Goal: Register for event/course

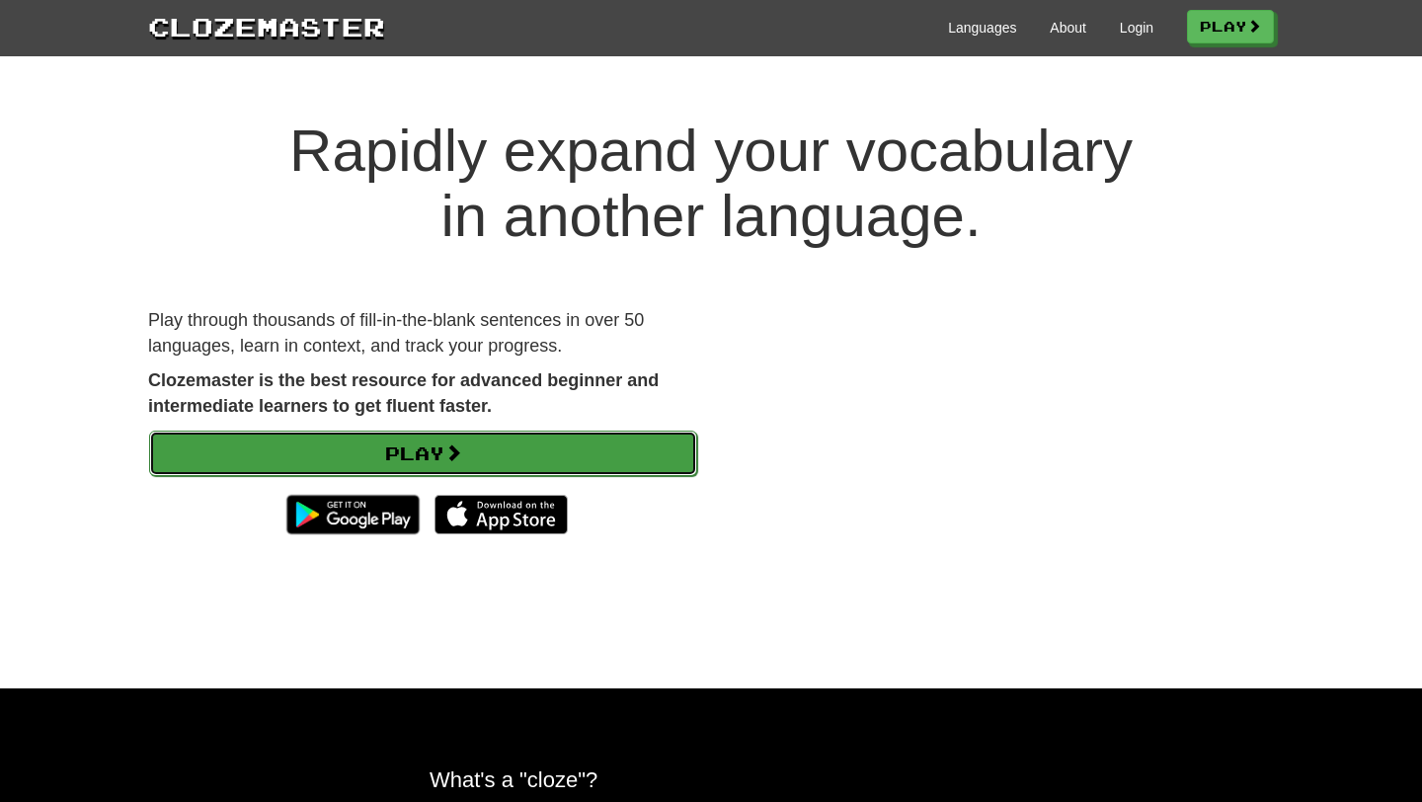
click at [442, 473] on link "Play" at bounding box center [423, 452] width 548 height 45
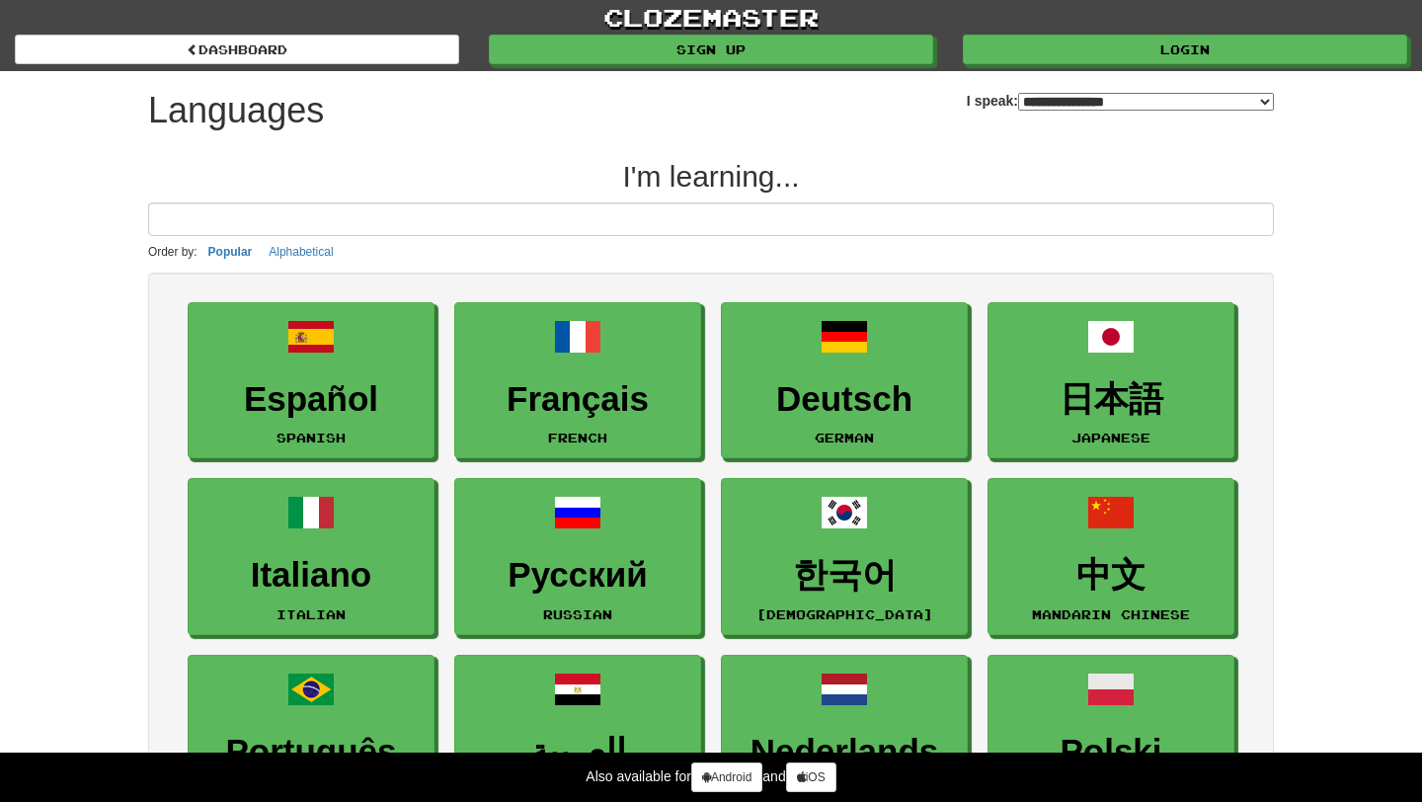
select select "*******"
click at [438, 222] on input at bounding box center [710, 219] width 1125 height 34
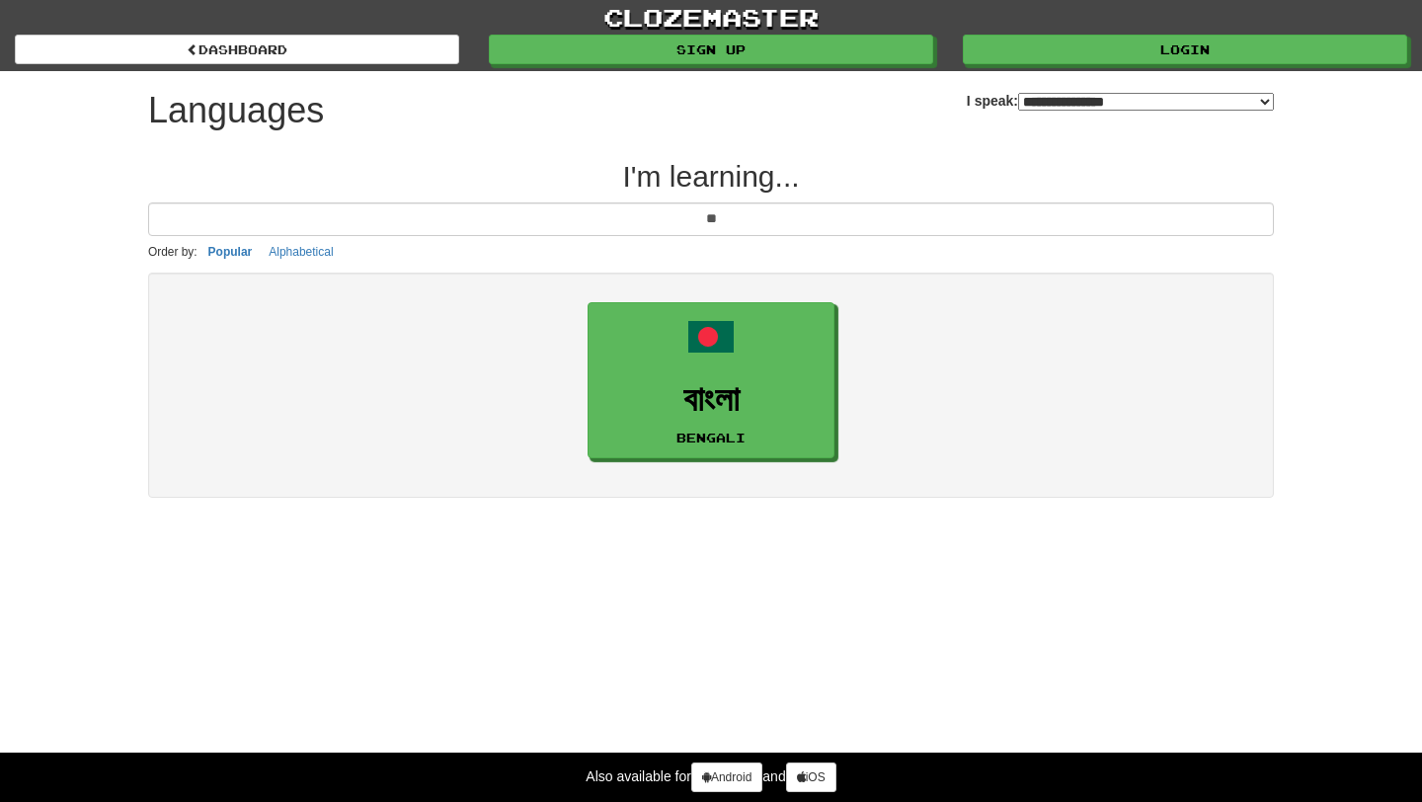
type input "*"
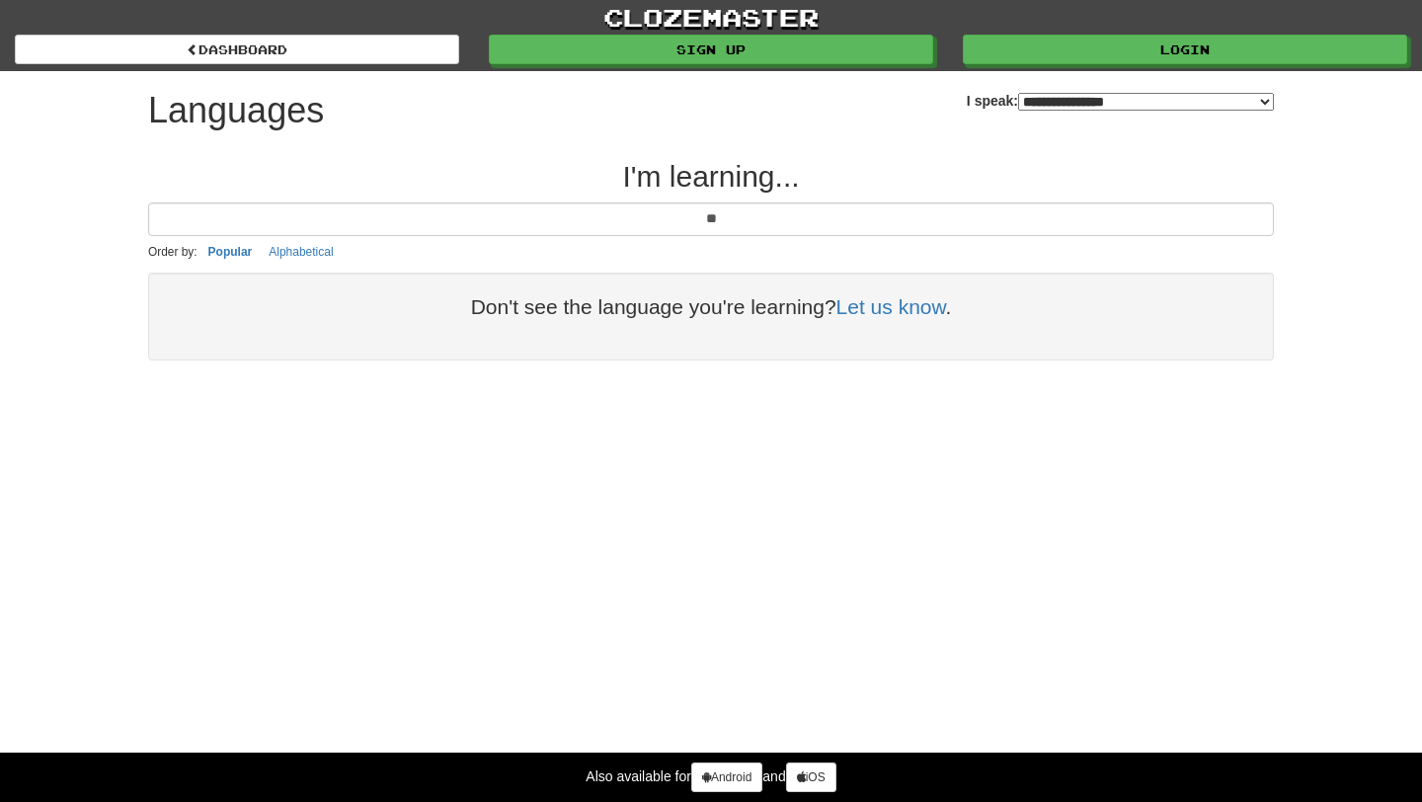
type input "*"
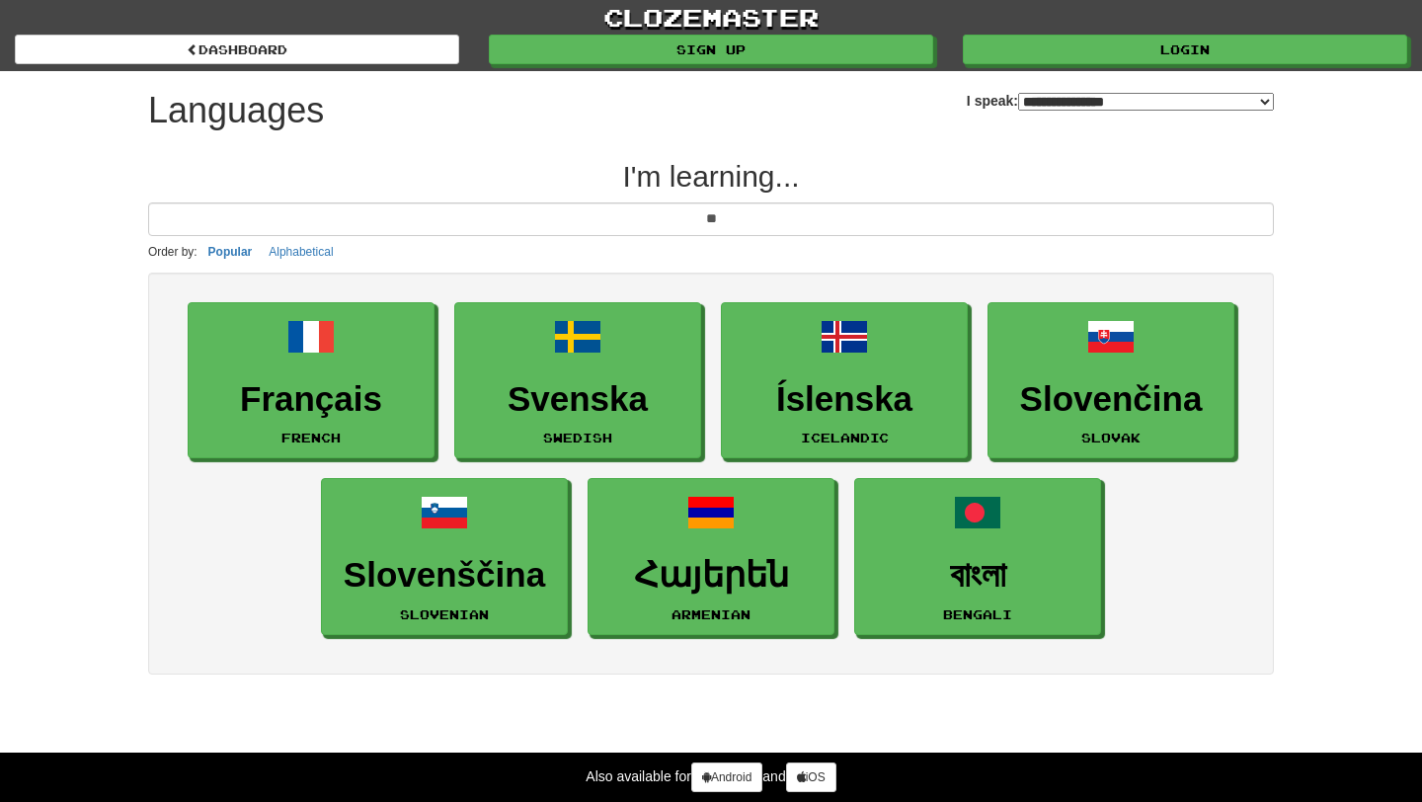
type input "*"
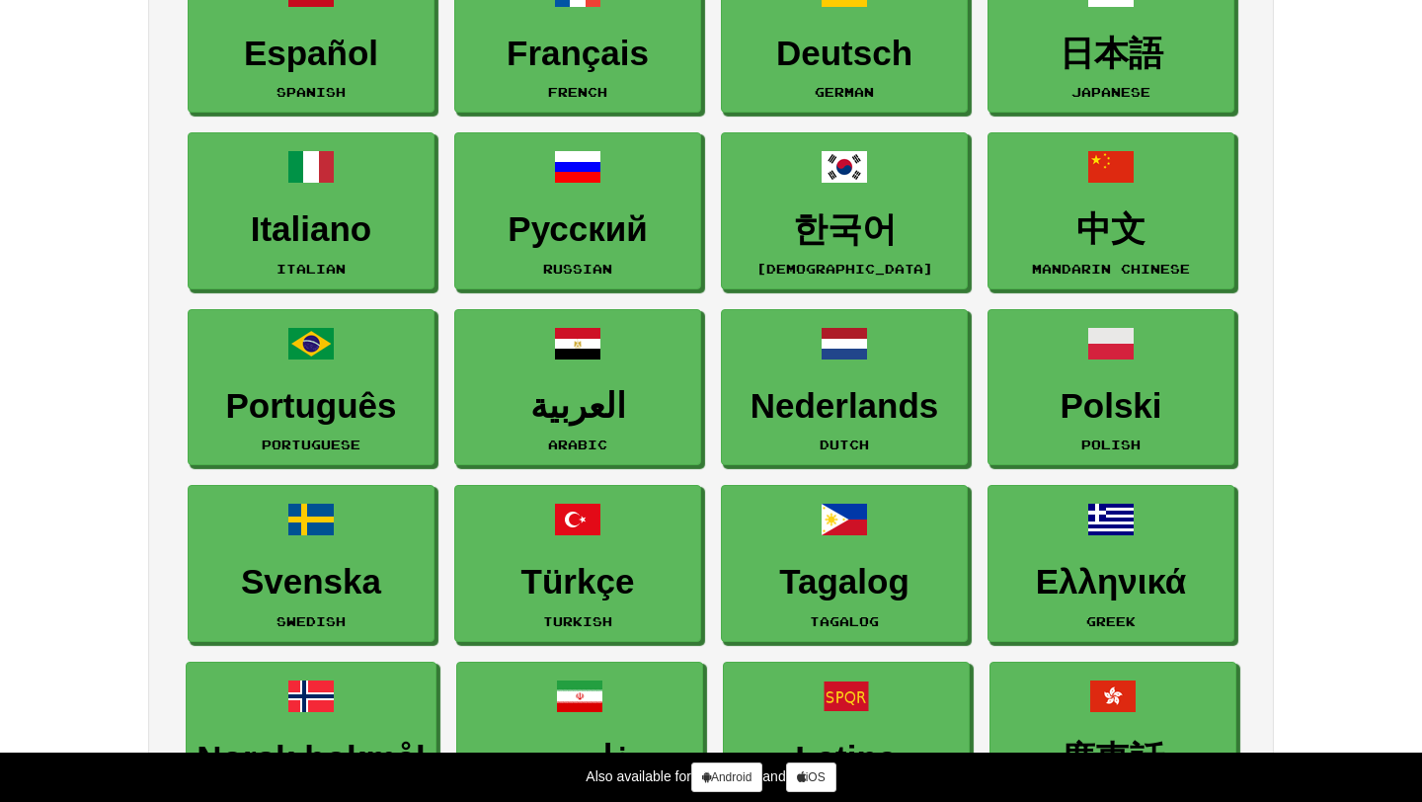
scroll to position [315, 0]
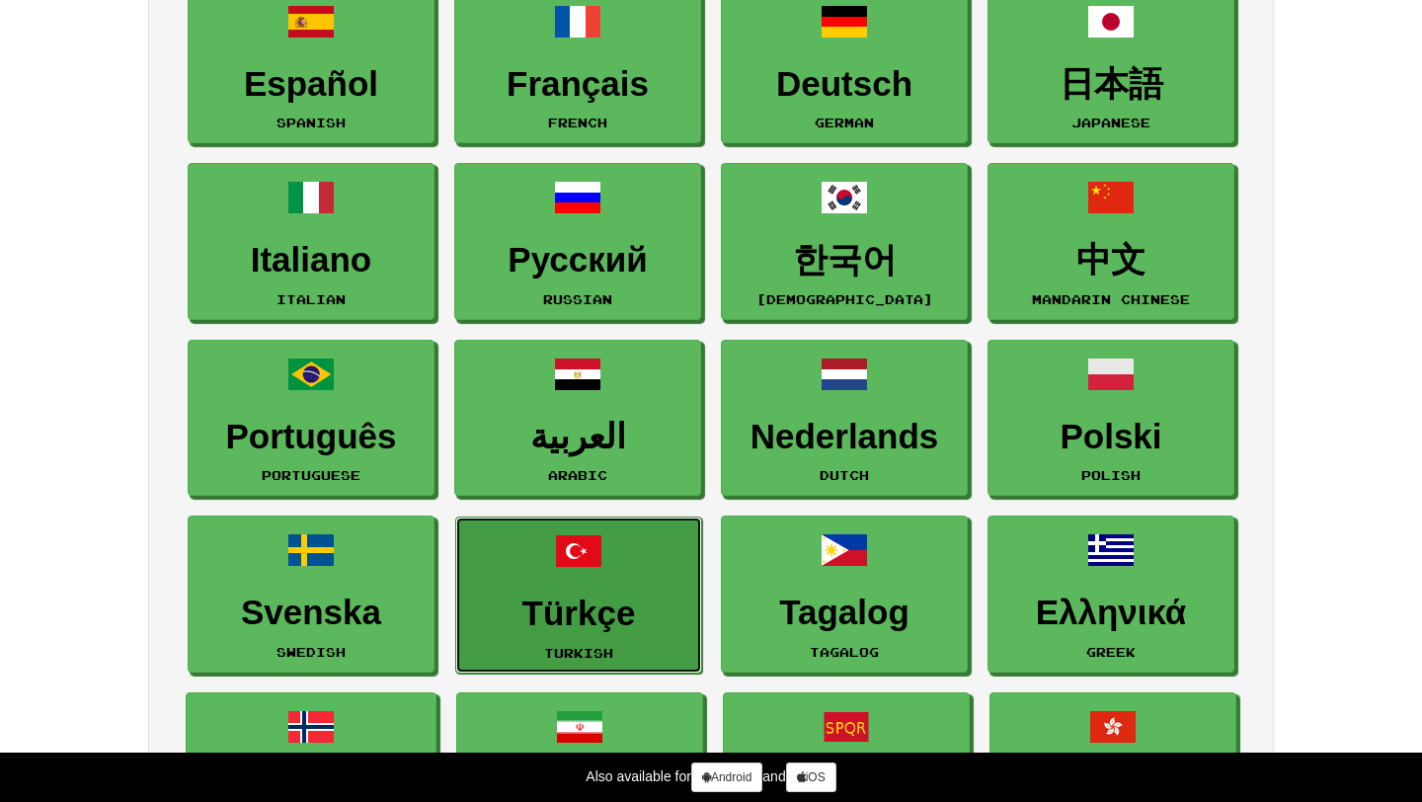
click at [647, 636] on link "Türkçe Turkish" at bounding box center [578, 594] width 247 height 157
